Goal: Information Seeking & Learning: Learn about a topic

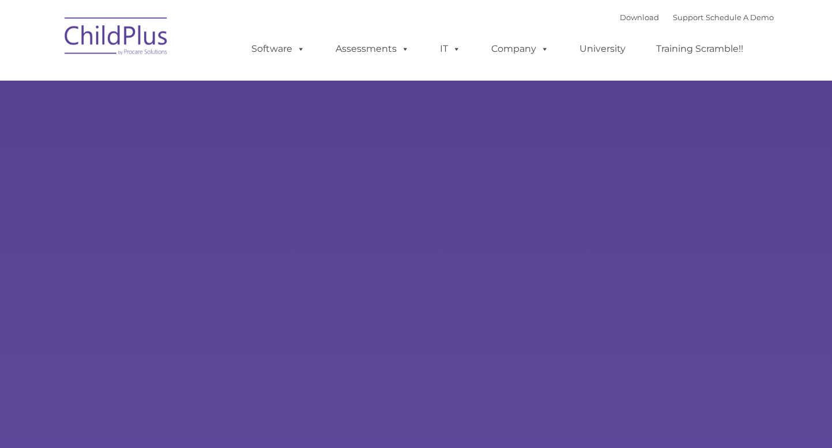
type input ""
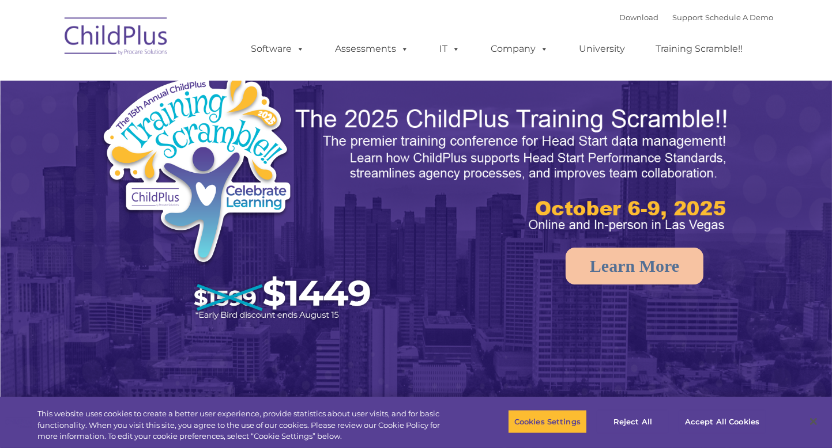
select select "MEDIUM"
click at [563, 309] on img at bounding box center [417, 261] width 832 height 523
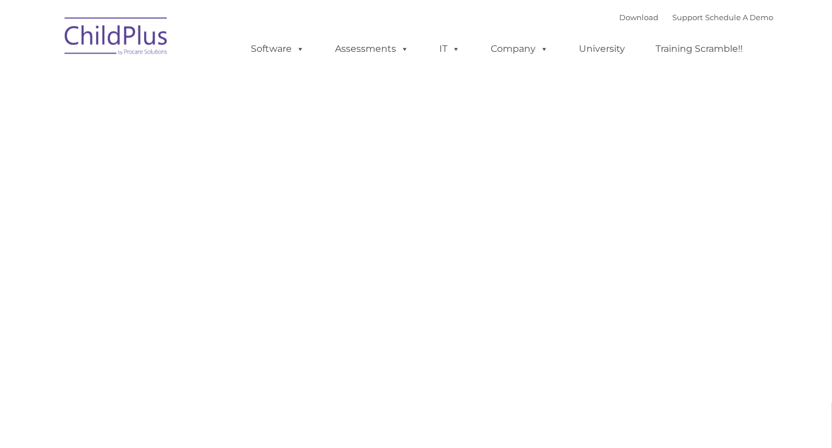
type input ""
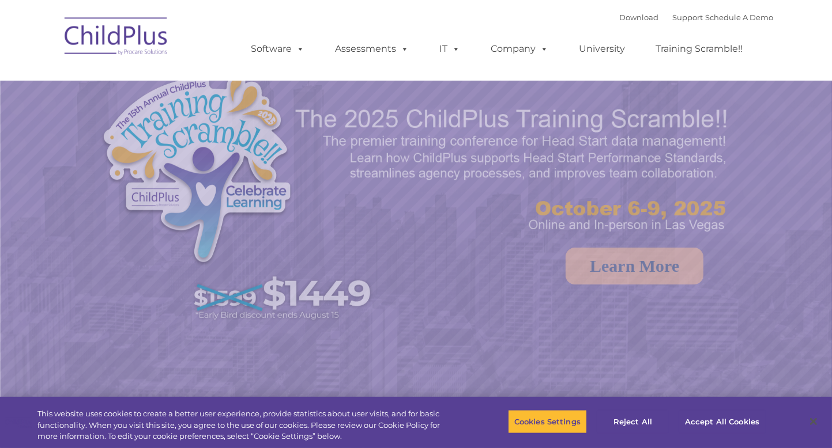
select select "MEDIUM"
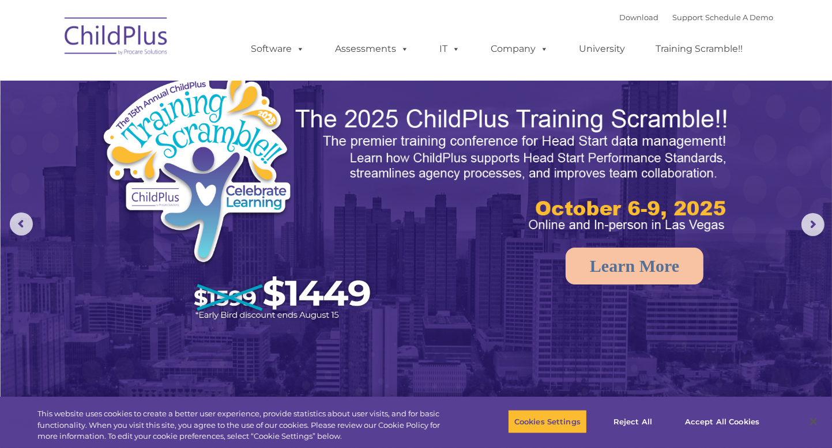
click at [138, 115] on img at bounding box center [240, 200] width 280 height 258
